Goal: Task Accomplishment & Management: Manage account settings

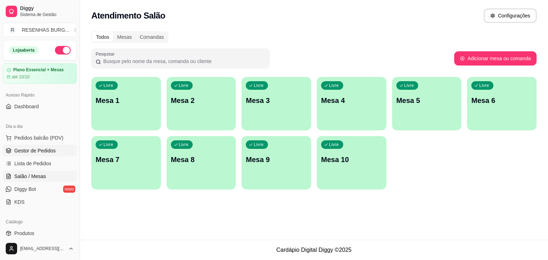
click at [36, 152] on span "Gestor de Pedidos" at bounding box center [34, 150] width 41 height 7
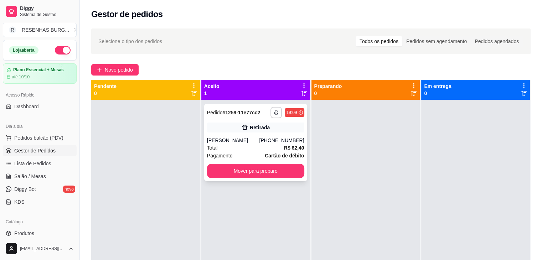
click at [272, 145] on div "Total R$ 62,40" at bounding box center [255, 148] width 97 height 8
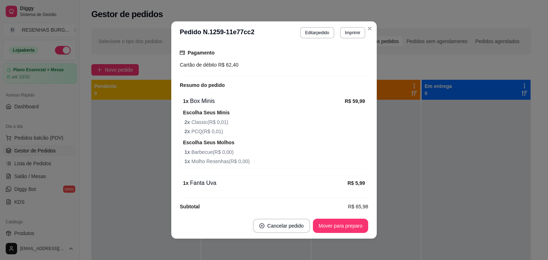
scroll to position [143, 0]
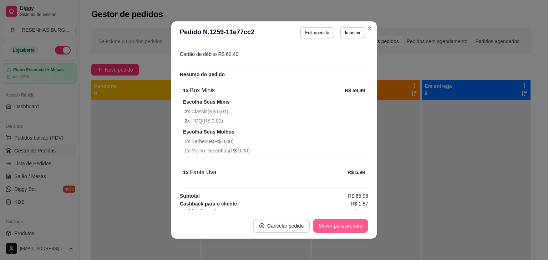
click at [347, 224] on button "Mover para preparo" at bounding box center [340, 226] width 55 height 14
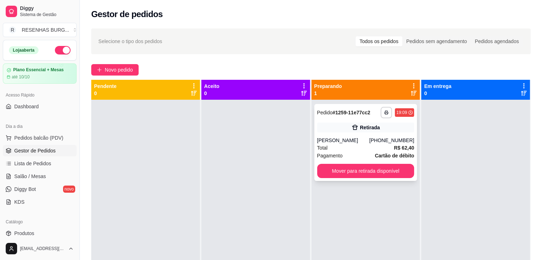
click at [357, 129] on div "Retirada" at bounding box center [365, 128] width 97 height 10
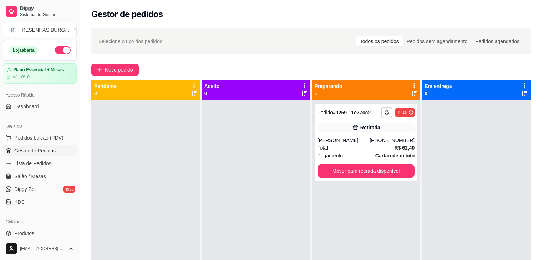
scroll to position [36, 0]
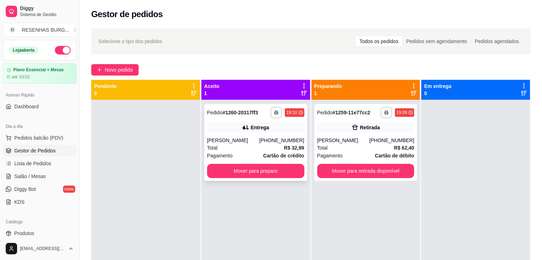
click at [232, 139] on div "[PERSON_NAME]" at bounding box center [233, 140] width 52 height 7
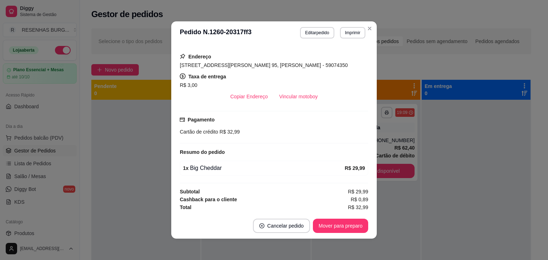
scroll to position [1, 0]
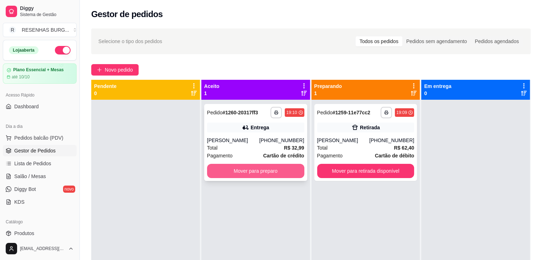
click at [262, 169] on button "Mover para preparo" at bounding box center [255, 171] width 97 height 14
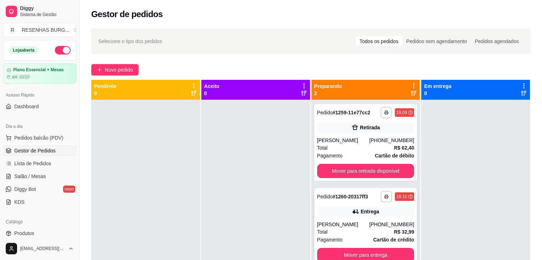
click at [376, 227] on div "[PHONE_NUMBER]" at bounding box center [391, 224] width 45 height 7
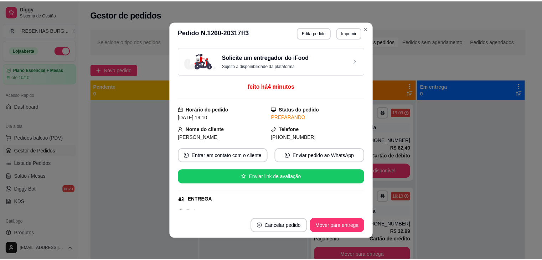
scroll to position [71, 0]
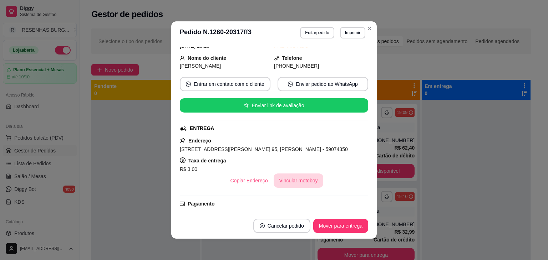
click at [307, 181] on button "Vincular motoboy" at bounding box center [298, 181] width 50 height 14
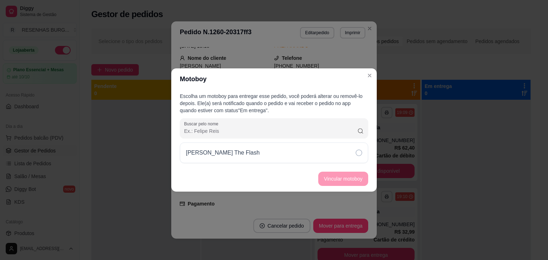
click at [348, 152] on div "[PERSON_NAME] The Flash" at bounding box center [274, 153] width 188 height 21
click at [360, 176] on button "Vincular motoboy" at bounding box center [343, 179] width 50 height 14
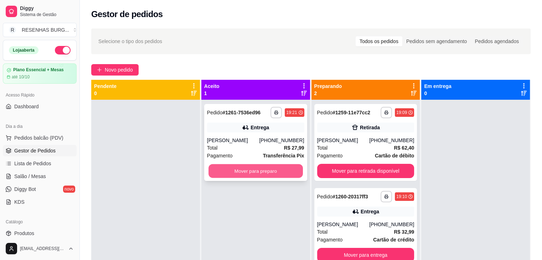
click at [254, 175] on button "Mover para preparo" at bounding box center [256, 171] width 94 height 14
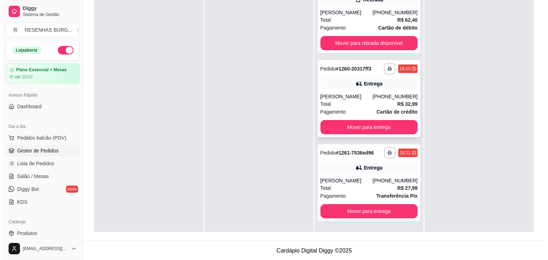
scroll to position [108, 0]
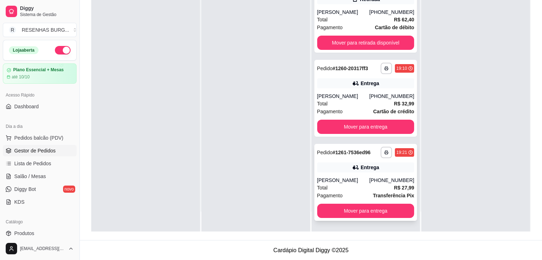
click at [350, 180] on div "[PERSON_NAME]" at bounding box center [343, 180] width 52 height 7
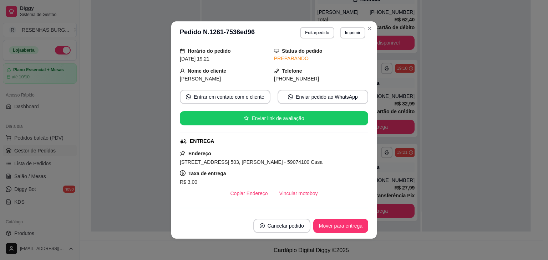
scroll to position [71, 0]
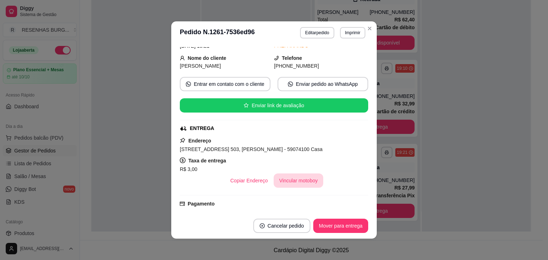
click at [293, 178] on button "Vincular motoboy" at bounding box center [298, 181] width 50 height 14
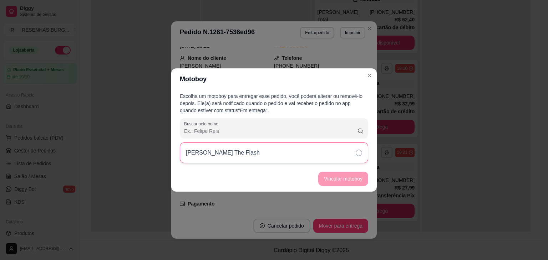
click at [347, 154] on div "[PERSON_NAME] The Flash" at bounding box center [274, 153] width 188 height 21
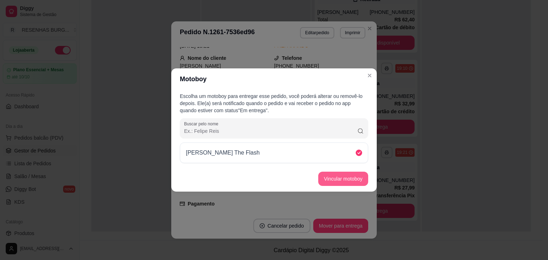
click at [347, 176] on button "Vincular motoboy" at bounding box center [343, 179] width 50 height 14
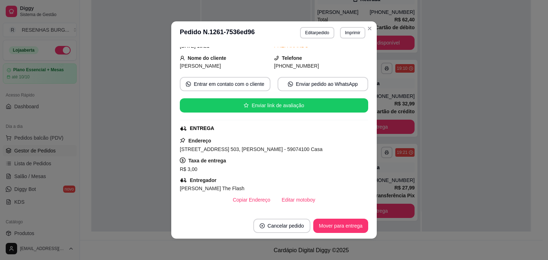
click at [370, 37] on header "**********" at bounding box center [273, 32] width 205 height 23
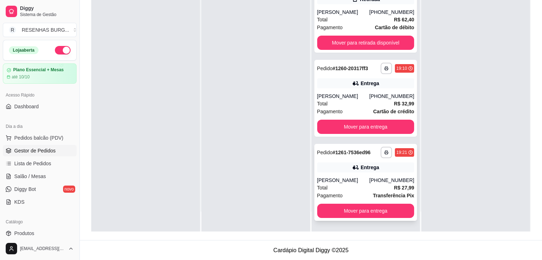
click at [339, 179] on div "[PERSON_NAME]" at bounding box center [343, 180] width 52 height 7
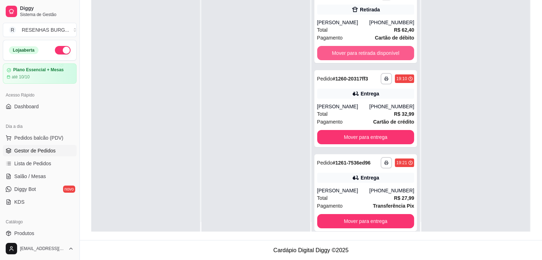
scroll to position [0, 0]
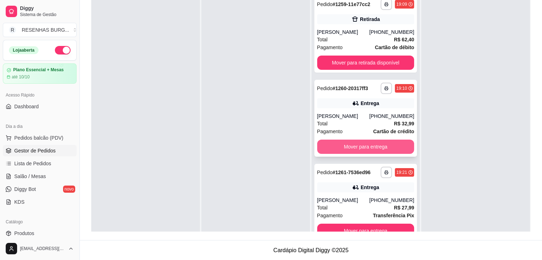
click at [374, 149] on button "Mover para entrega" at bounding box center [365, 147] width 97 height 14
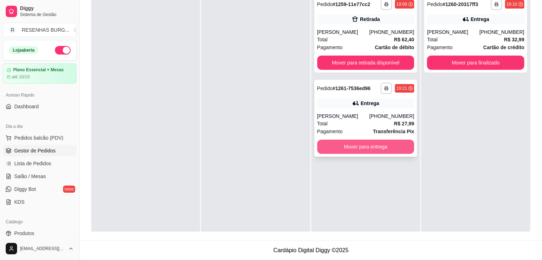
click at [381, 146] on button "Mover para entrega" at bounding box center [365, 147] width 97 height 14
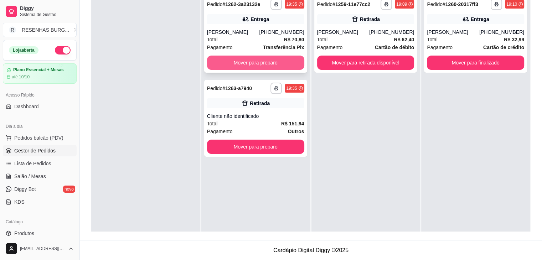
click at [256, 61] on button "Mover para preparo" at bounding box center [255, 63] width 97 height 14
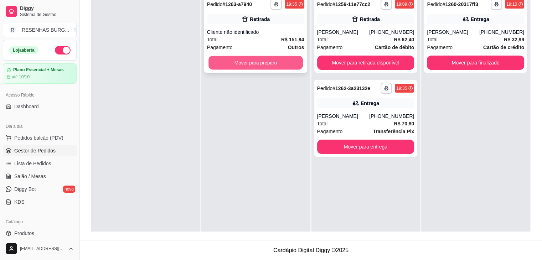
click at [272, 62] on button "Mover para preparo" at bounding box center [256, 63] width 94 height 14
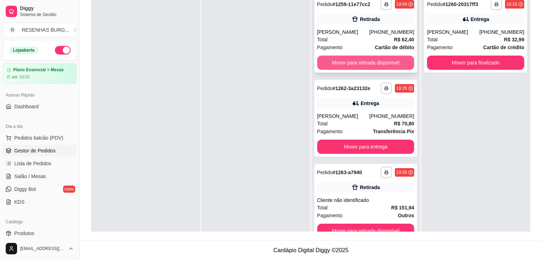
click at [355, 60] on button "Mover para retirada disponível" at bounding box center [365, 63] width 97 height 14
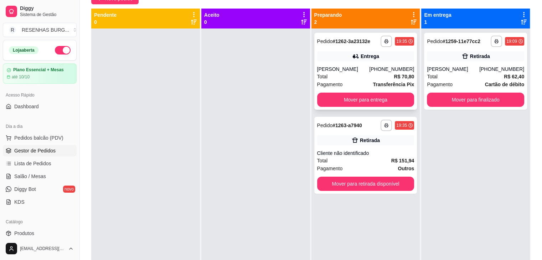
click at [342, 70] on div "[PERSON_NAME]" at bounding box center [343, 69] width 52 height 7
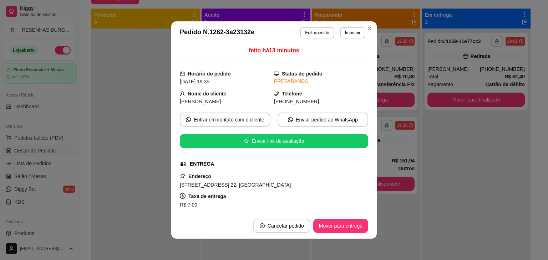
scroll to position [71, 0]
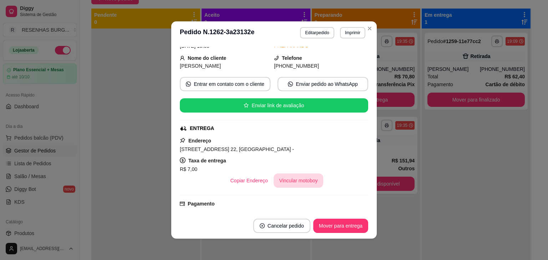
click at [283, 179] on button "Vincular motoboy" at bounding box center [298, 181] width 50 height 14
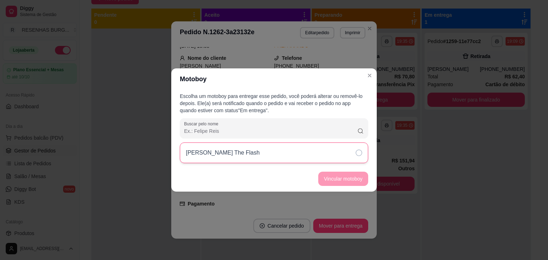
drag, startPoint x: 343, startPoint y: 152, endPoint x: 347, endPoint y: 161, distance: 9.9
click at [344, 152] on div "[PERSON_NAME] The Flash" at bounding box center [274, 153] width 188 height 21
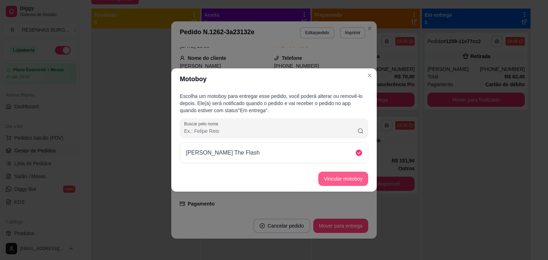
click at [355, 178] on button "Vincular motoboy" at bounding box center [343, 179] width 50 height 14
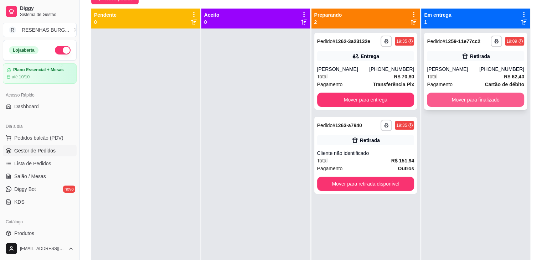
click at [462, 103] on button "Mover para finalizado" at bounding box center [475, 100] width 97 height 14
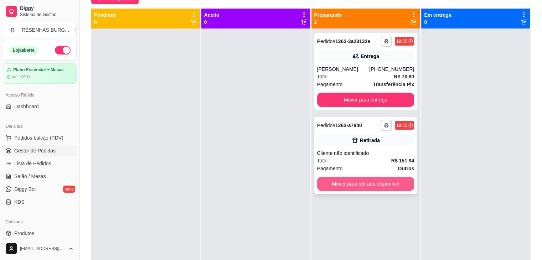
click at [374, 183] on button "Mover para retirada disponível" at bounding box center [365, 184] width 97 height 14
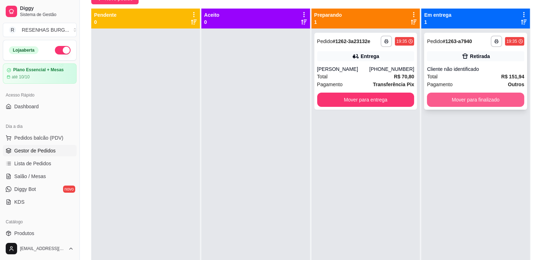
click at [479, 102] on button "Mover para finalizado" at bounding box center [475, 100] width 97 height 14
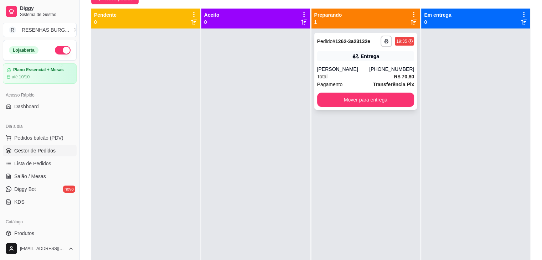
click at [355, 71] on div "[PERSON_NAME]" at bounding box center [343, 69] width 52 height 7
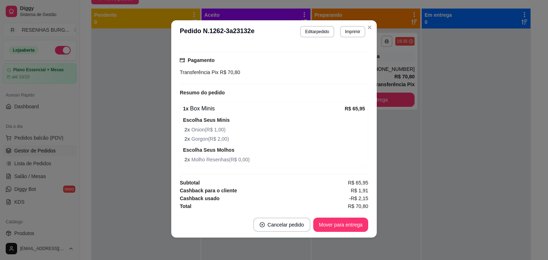
scroll to position [1, 0]
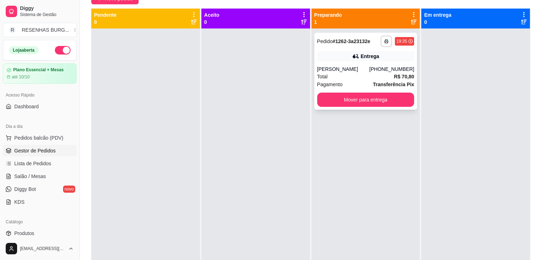
click at [350, 66] on div "[PERSON_NAME]" at bounding box center [343, 69] width 52 height 7
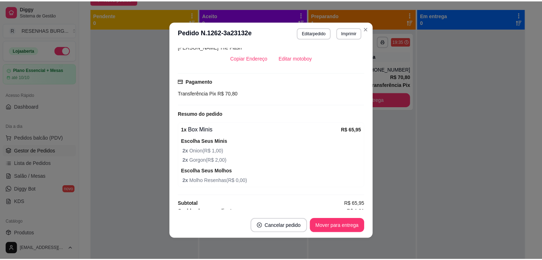
scroll to position [198, 0]
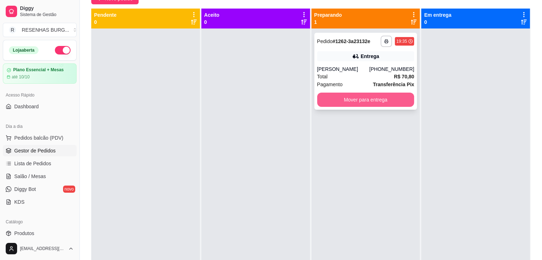
click at [374, 101] on button "Mover para entrega" at bounding box center [365, 100] width 97 height 14
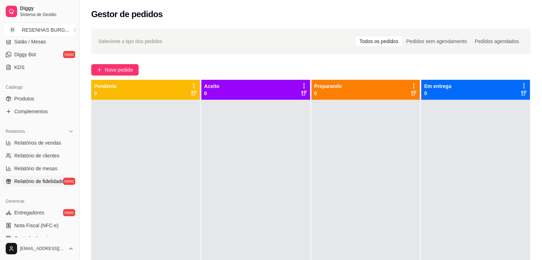
scroll to position [178, 0]
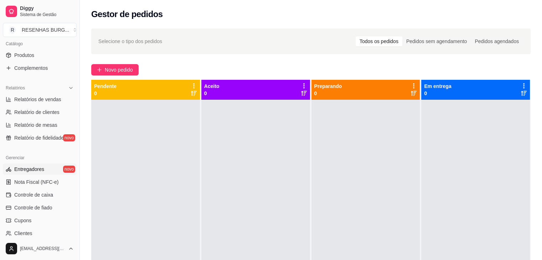
click at [52, 169] on link "Entregadores novo" at bounding box center [40, 169] width 74 height 11
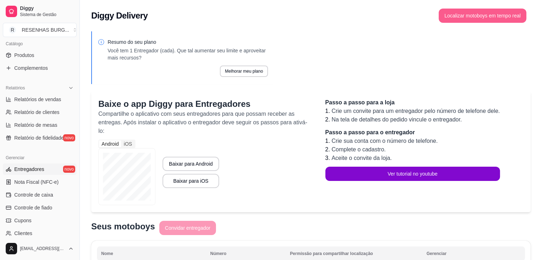
click at [452, 18] on button "Localizar motoboys em tempo real" at bounding box center [483, 16] width 88 height 14
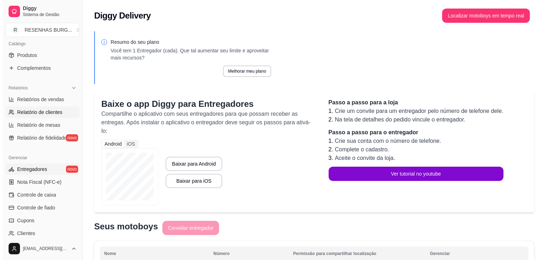
scroll to position [36, 0]
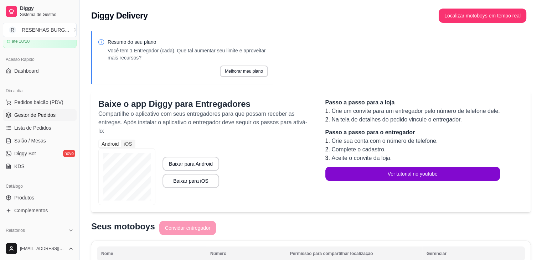
click at [46, 114] on span "Gestor de Pedidos" at bounding box center [34, 115] width 41 height 7
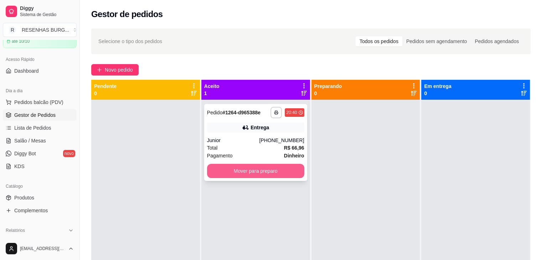
click at [254, 175] on button "Mover para preparo" at bounding box center [255, 171] width 97 height 14
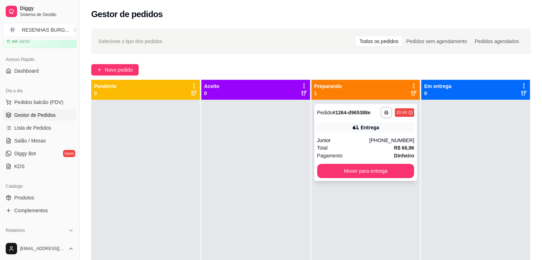
click at [350, 139] on div "Junior" at bounding box center [343, 140] width 52 height 7
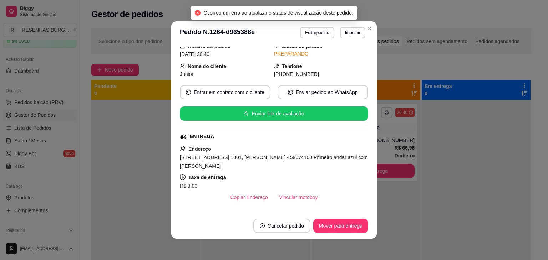
scroll to position [71, 0]
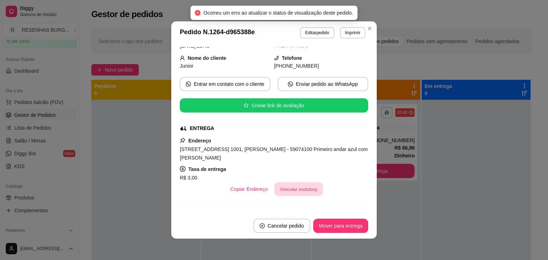
click at [289, 193] on button "Vincular motoboy" at bounding box center [298, 190] width 48 height 14
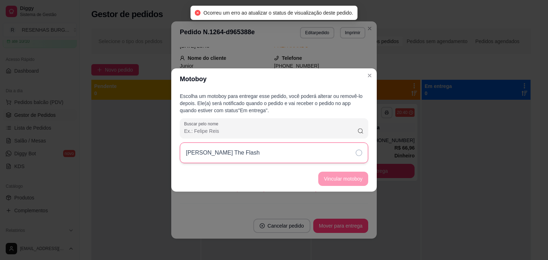
click at [325, 151] on div "[PERSON_NAME] The Flash" at bounding box center [274, 153] width 188 height 21
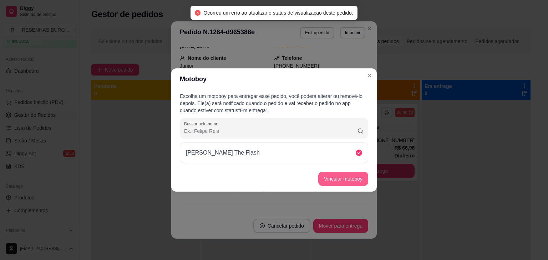
click at [351, 174] on button "Vincular motoboy" at bounding box center [343, 179] width 50 height 14
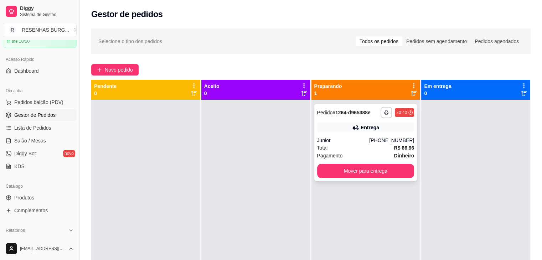
click at [353, 129] on icon at bounding box center [355, 127] width 7 height 7
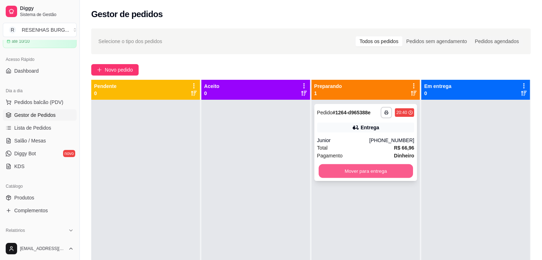
click at [364, 169] on button "Mover para entrega" at bounding box center [366, 171] width 94 height 14
